Goal: Task Accomplishment & Management: Manage account settings

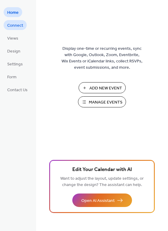
click at [23, 25] on link "Connect" at bounding box center [15, 25] width 23 height 10
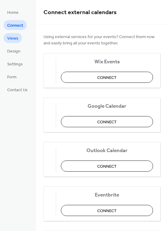
click at [20, 39] on link "Views" at bounding box center [13, 38] width 18 height 10
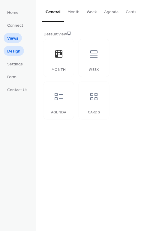
click at [18, 51] on span "Design" at bounding box center [13, 51] width 13 height 6
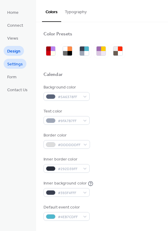
click at [18, 65] on span "Settings" at bounding box center [15, 64] width 16 height 6
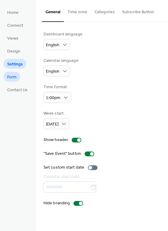
click at [19, 78] on link "Form" at bounding box center [12, 77] width 17 height 10
